Goal: Task Accomplishment & Management: Complete application form

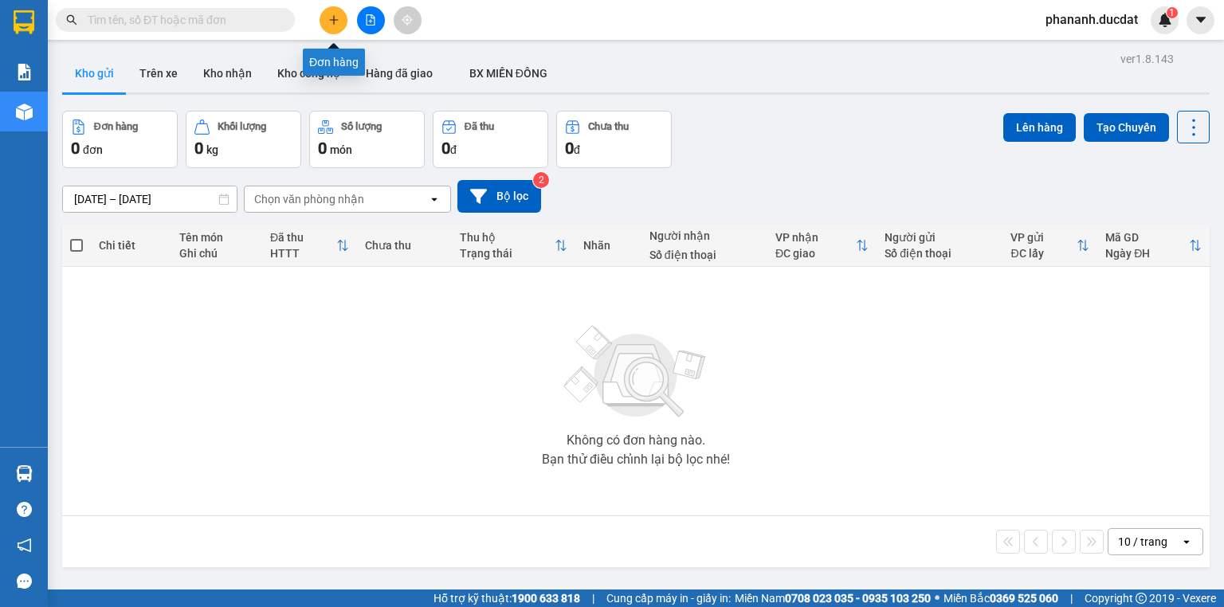
click at [338, 31] on button at bounding box center [334, 20] width 28 height 28
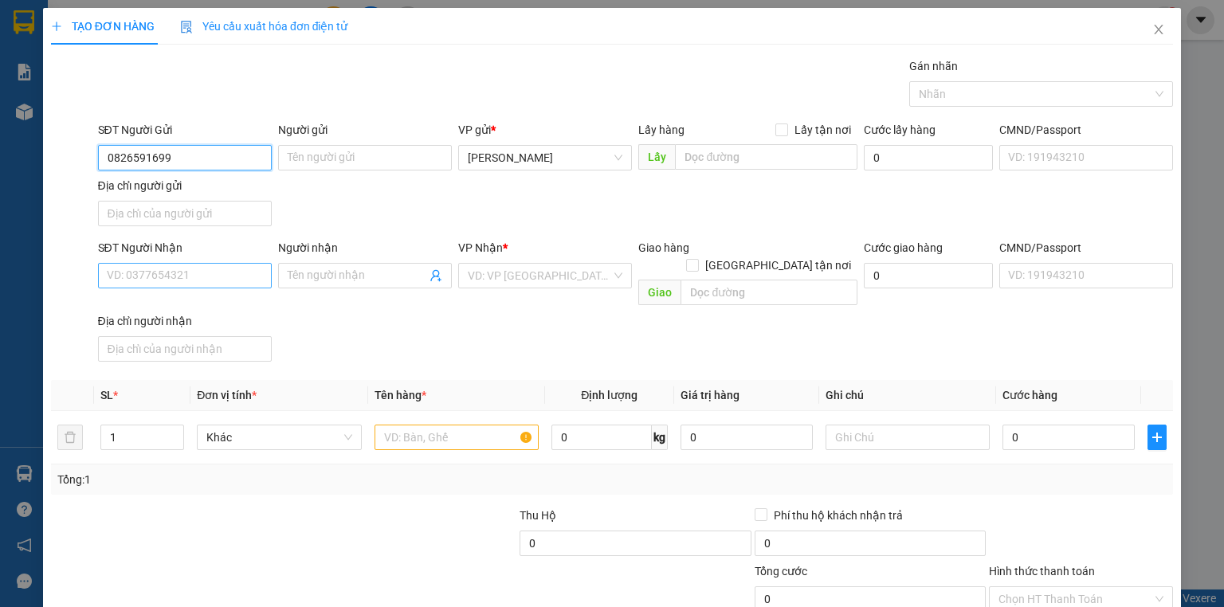
type input "0826591699"
click at [191, 278] on input "SĐT Người Nhận" at bounding box center [185, 276] width 174 height 26
type input "0357486769"
click at [498, 274] on input "search" at bounding box center [539, 276] width 143 height 24
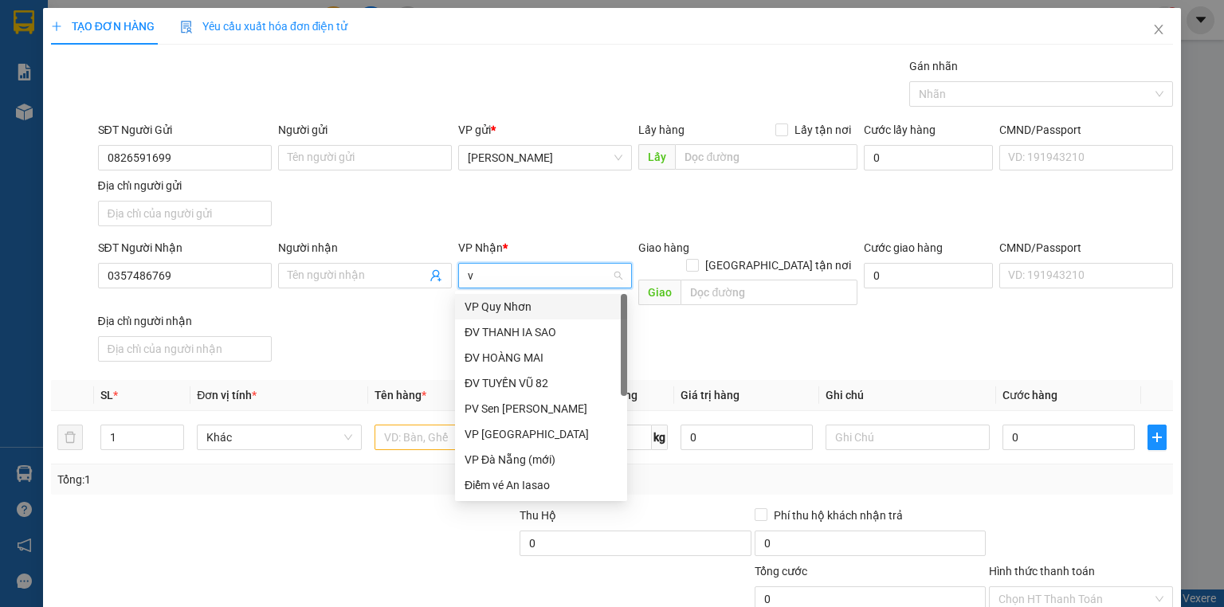
type input "vp"
click at [503, 316] on div "VP Quy Nhơn" at bounding box center [541, 307] width 172 height 26
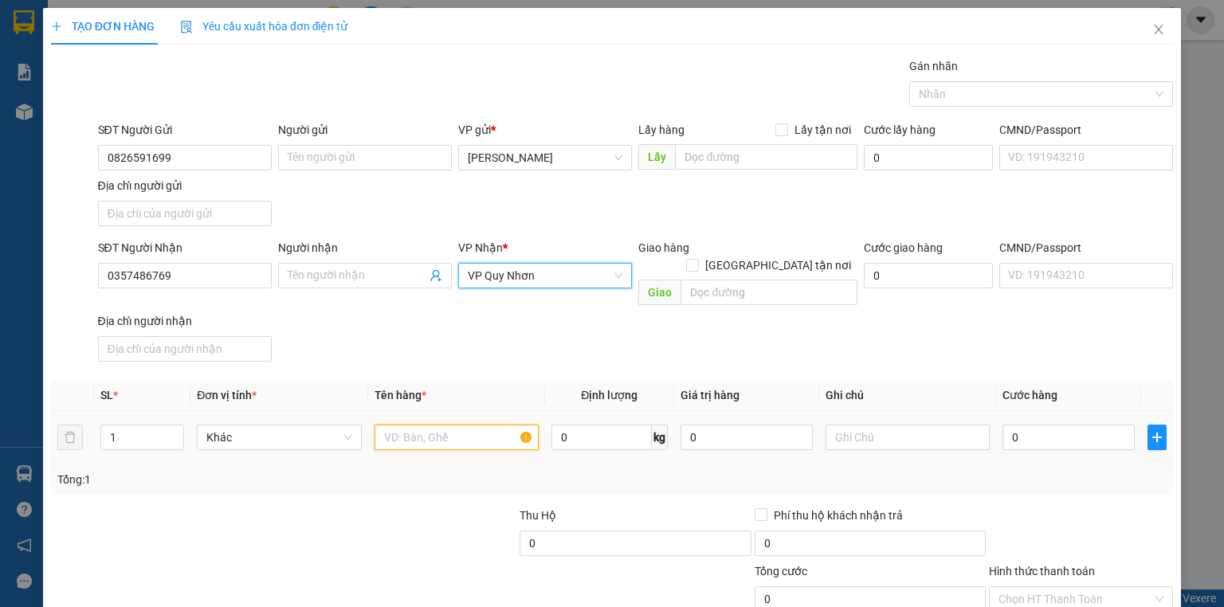
click at [415, 426] on input "text" at bounding box center [457, 438] width 164 height 26
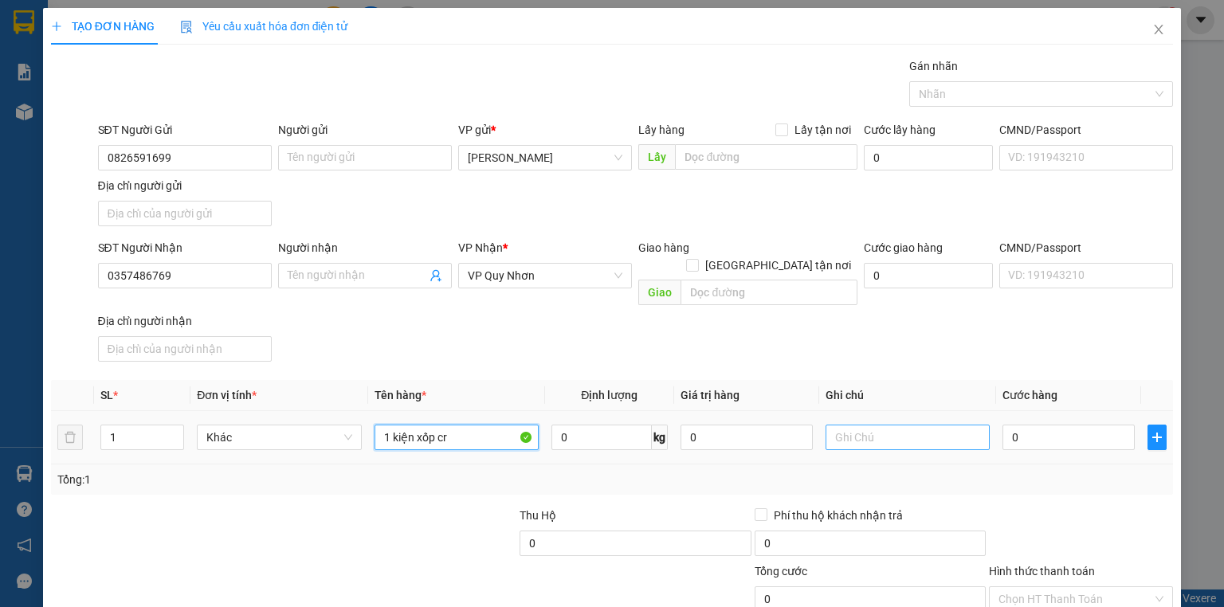
type input "1 kiện xốp cr"
click at [918, 425] on input "text" at bounding box center [908, 438] width 164 height 26
type input "GTN 30K CR"
click at [1055, 425] on input "0" at bounding box center [1069, 438] width 132 height 26
type input "4"
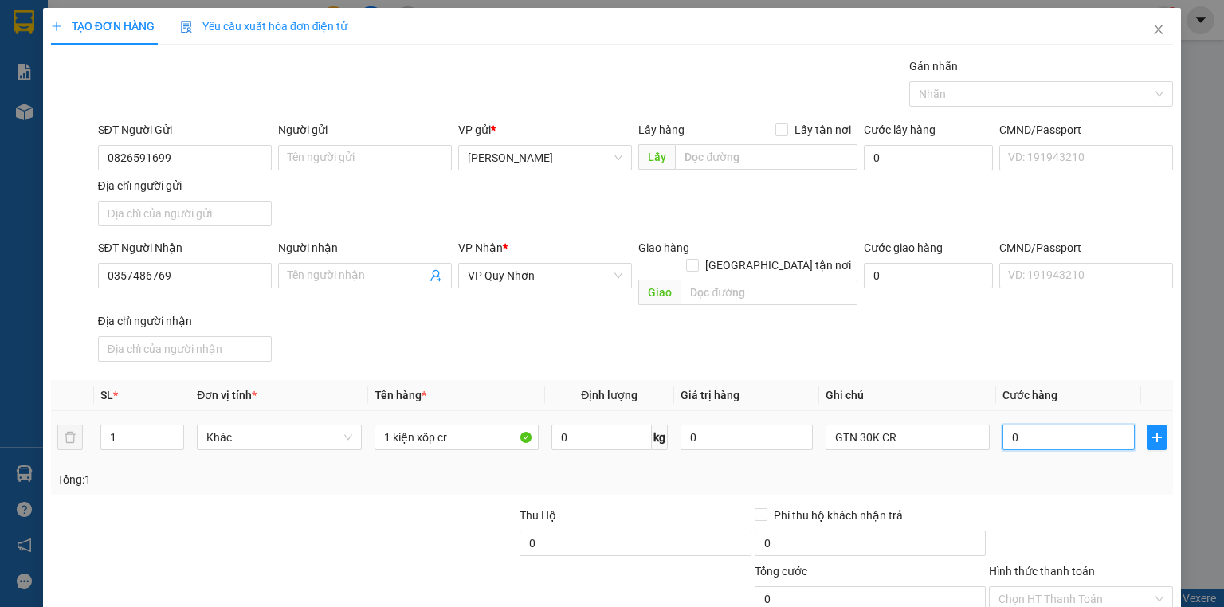
type input "4"
type input "40"
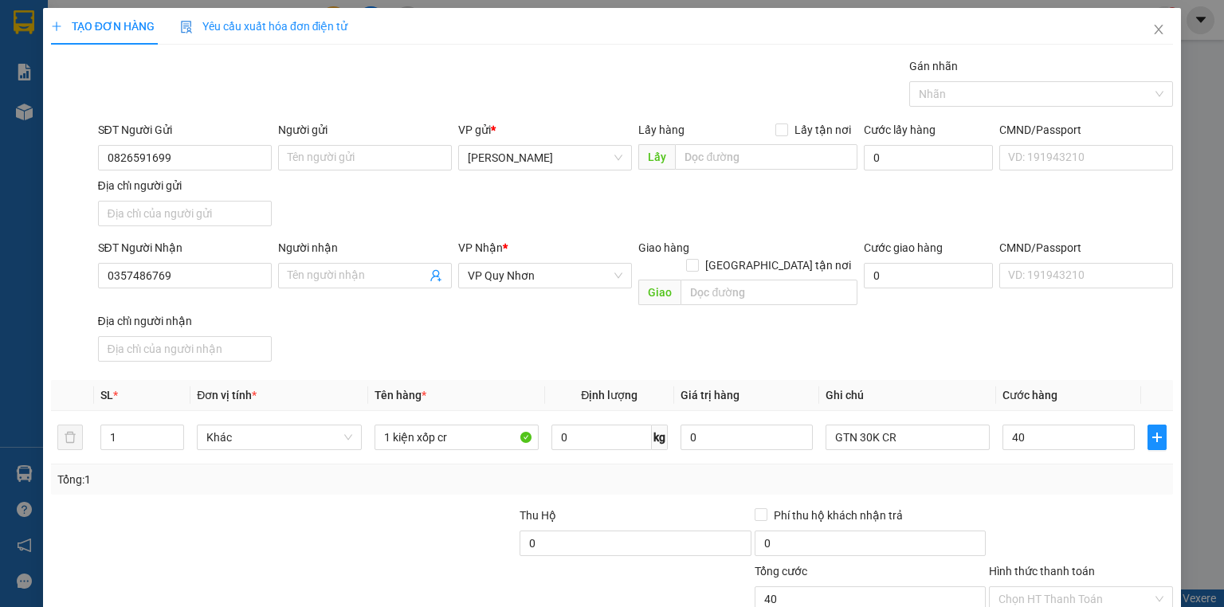
type input "40.000"
click at [1031, 313] on div "SĐT Người Nhận 0357486769 Người nhận Tên người nhận VP Nhận * VP Quy Nhơn Giao …" at bounding box center [636, 303] width 1082 height 129
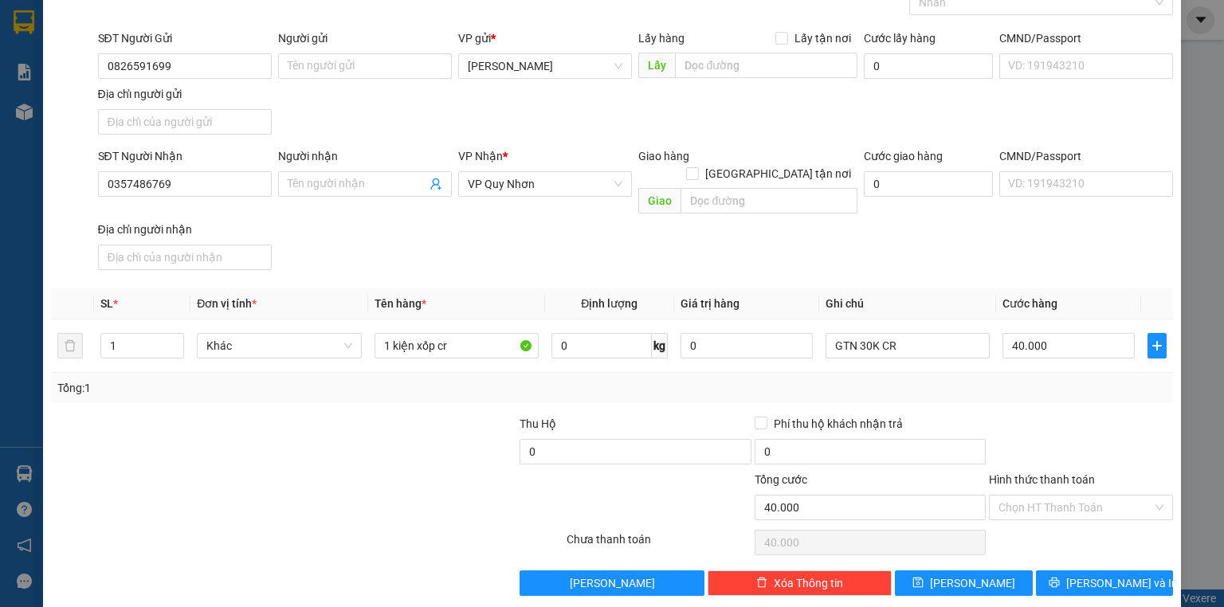
click at [1061, 471] on div "Hình thức thanh toán" at bounding box center [1081, 483] width 184 height 24
click at [1046, 496] on input "Hình thức thanh toán" at bounding box center [1076, 508] width 154 height 24
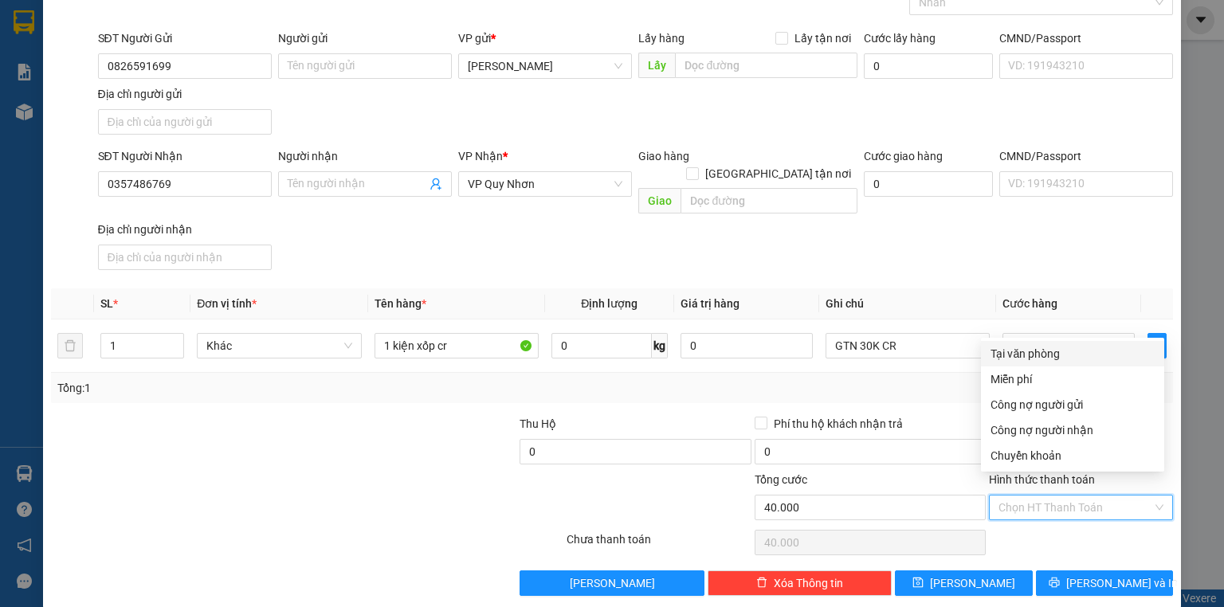
click at [1056, 363] on div "Tại văn phòng" at bounding box center [1072, 354] width 183 height 26
type input "0"
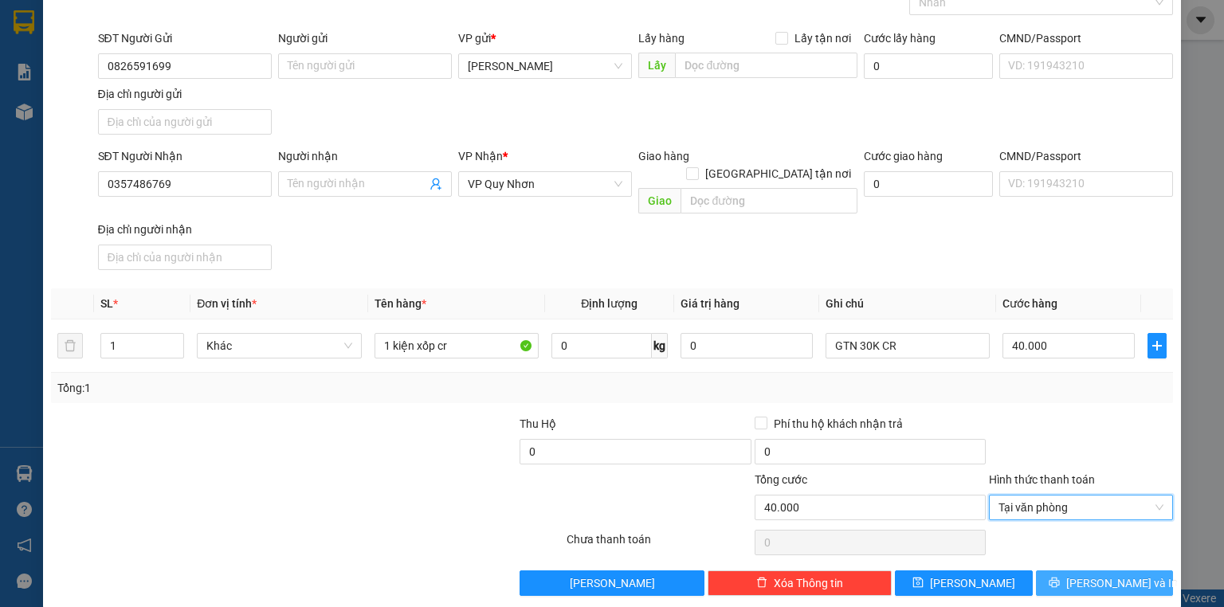
click at [1116, 573] on button "Lưu và In" at bounding box center [1105, 584] width 138 height 26
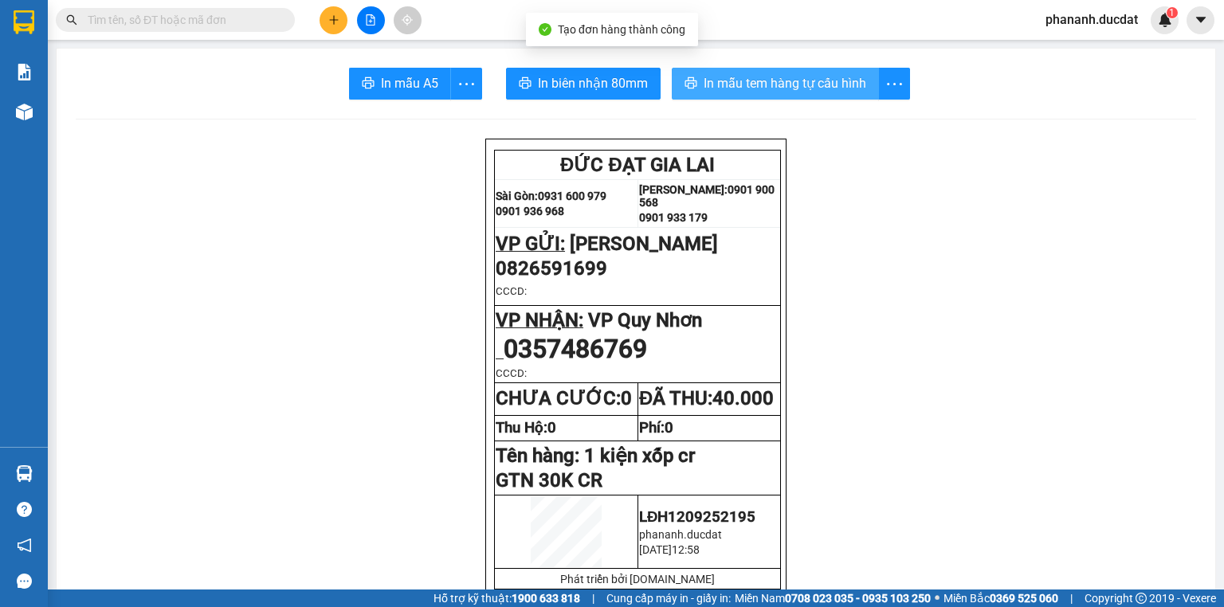
click at [708, 84] on span "In mẫu tem hàng tự cấu hình" at bounding box center [785, 83] width 163 height 20
